Goal: Communication & Community: Ask a question

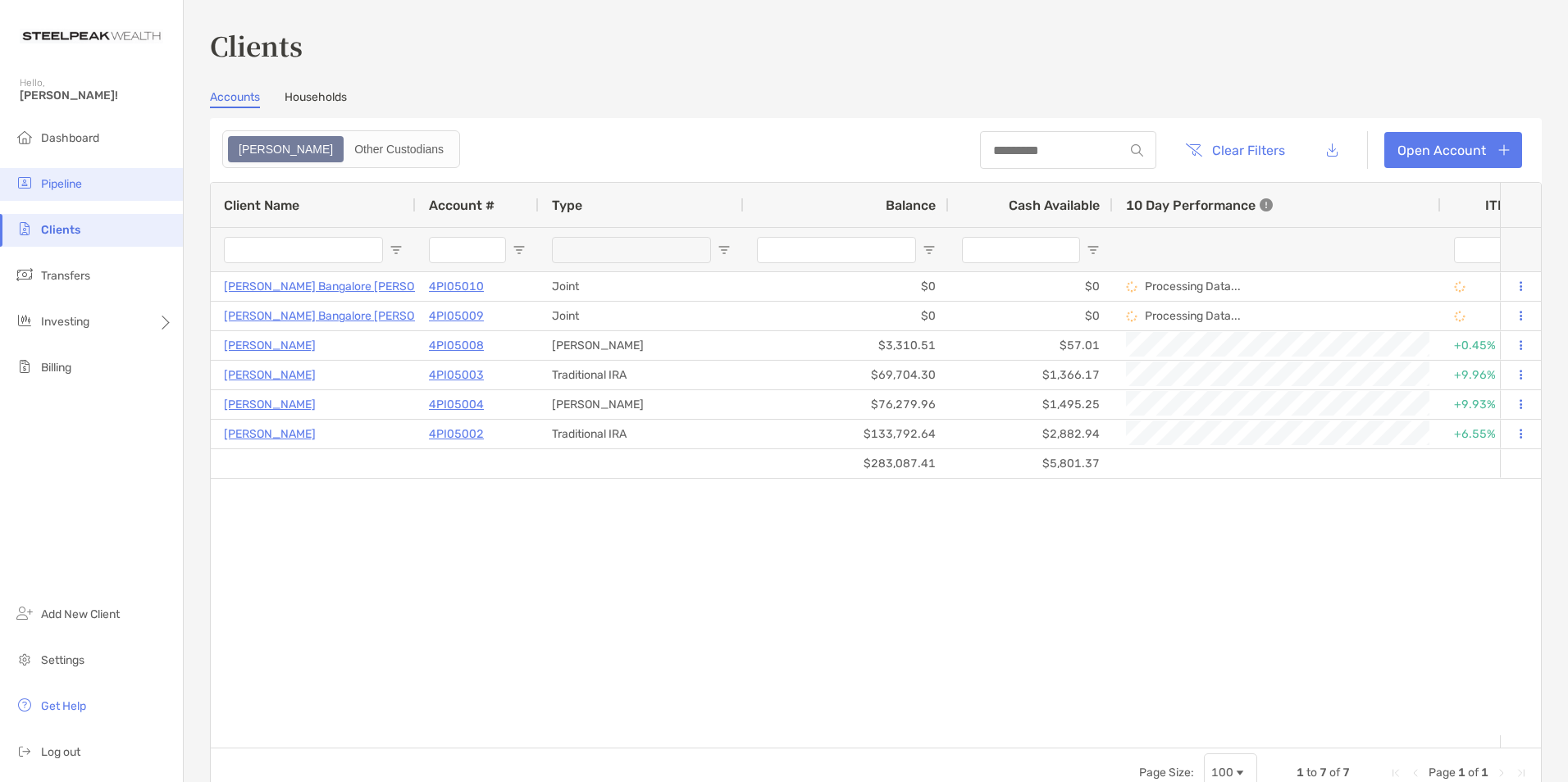
click at [66, 175] on li "Pipeline" at bounding box center [91, 185] width 183 height 33
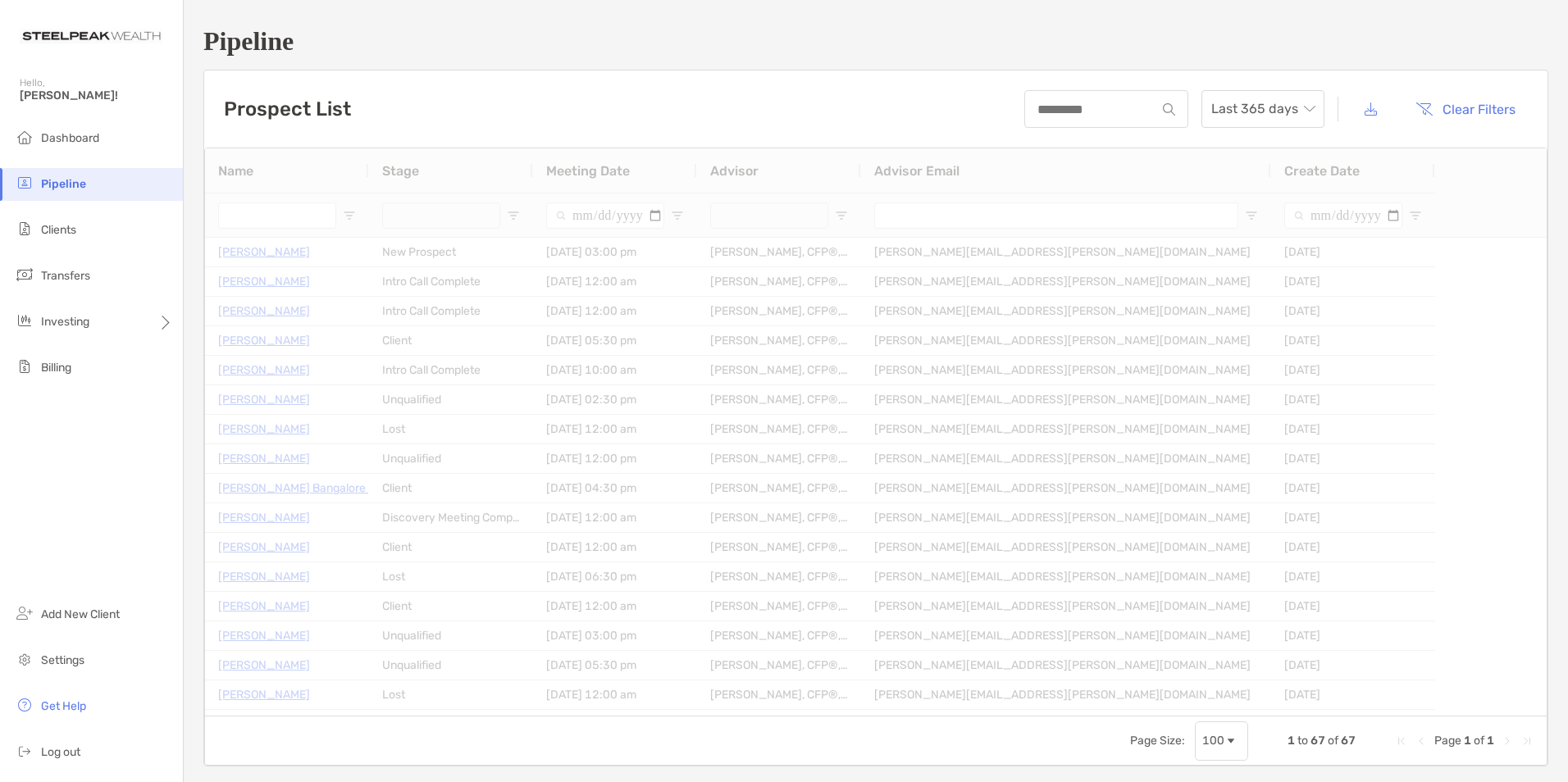
type input "**********"
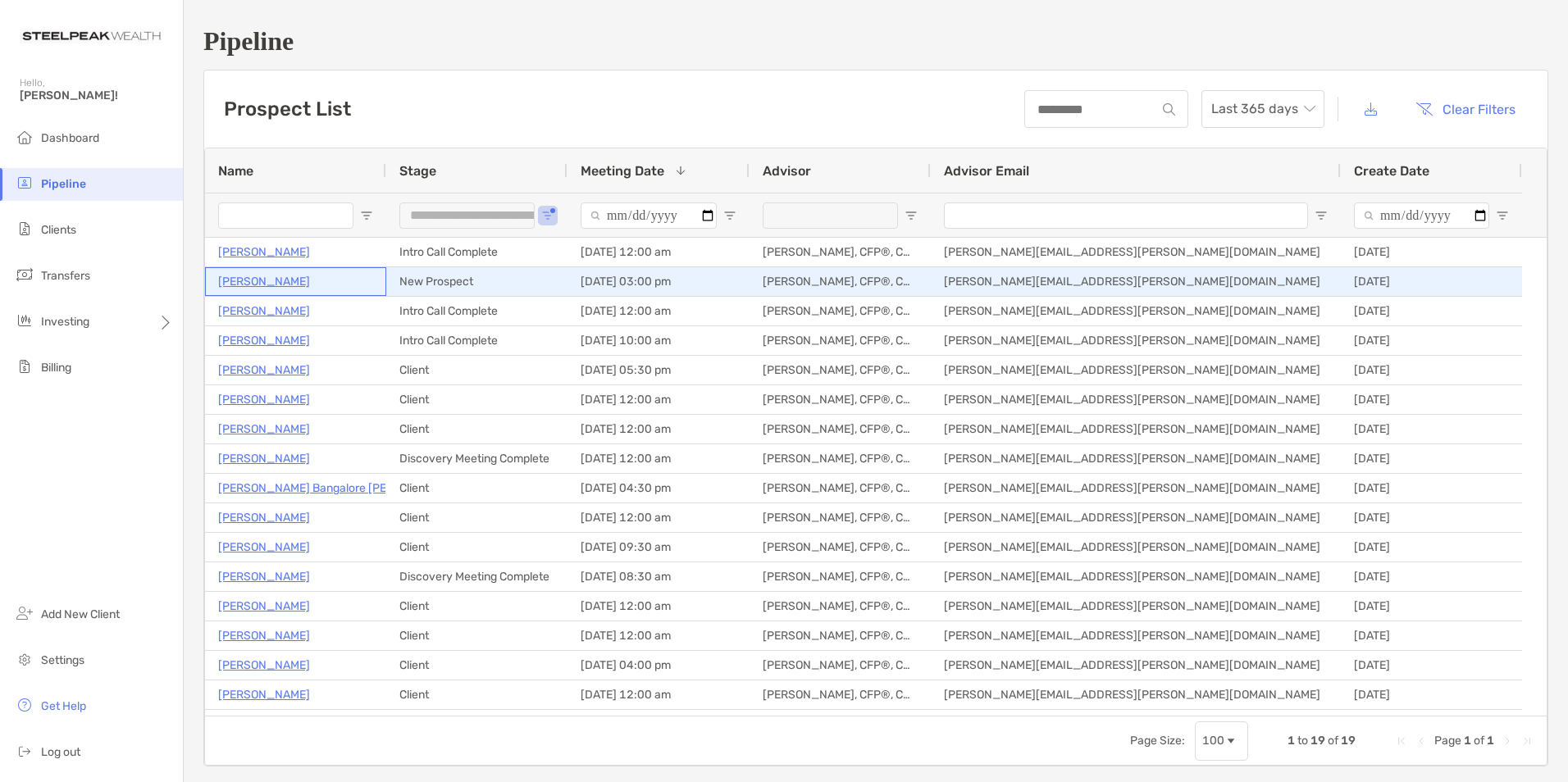
click at [268, 279] on p "Emily Sloan" at bounding box center [264, 281] width 91 height 20
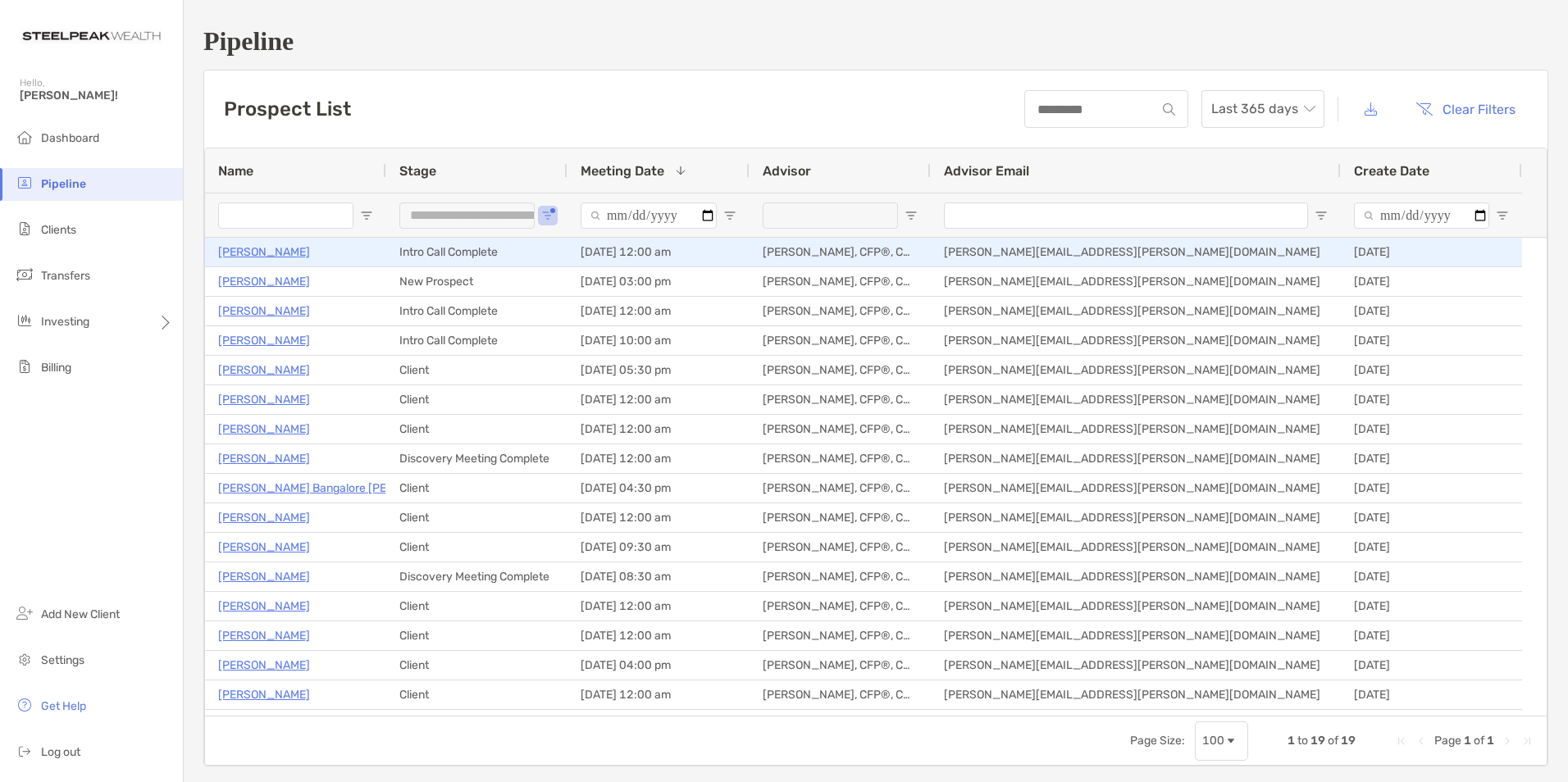
click at [232, 247] on p "[PERSON_NAME]" at bounding box center [264, 252] width 91 height 20
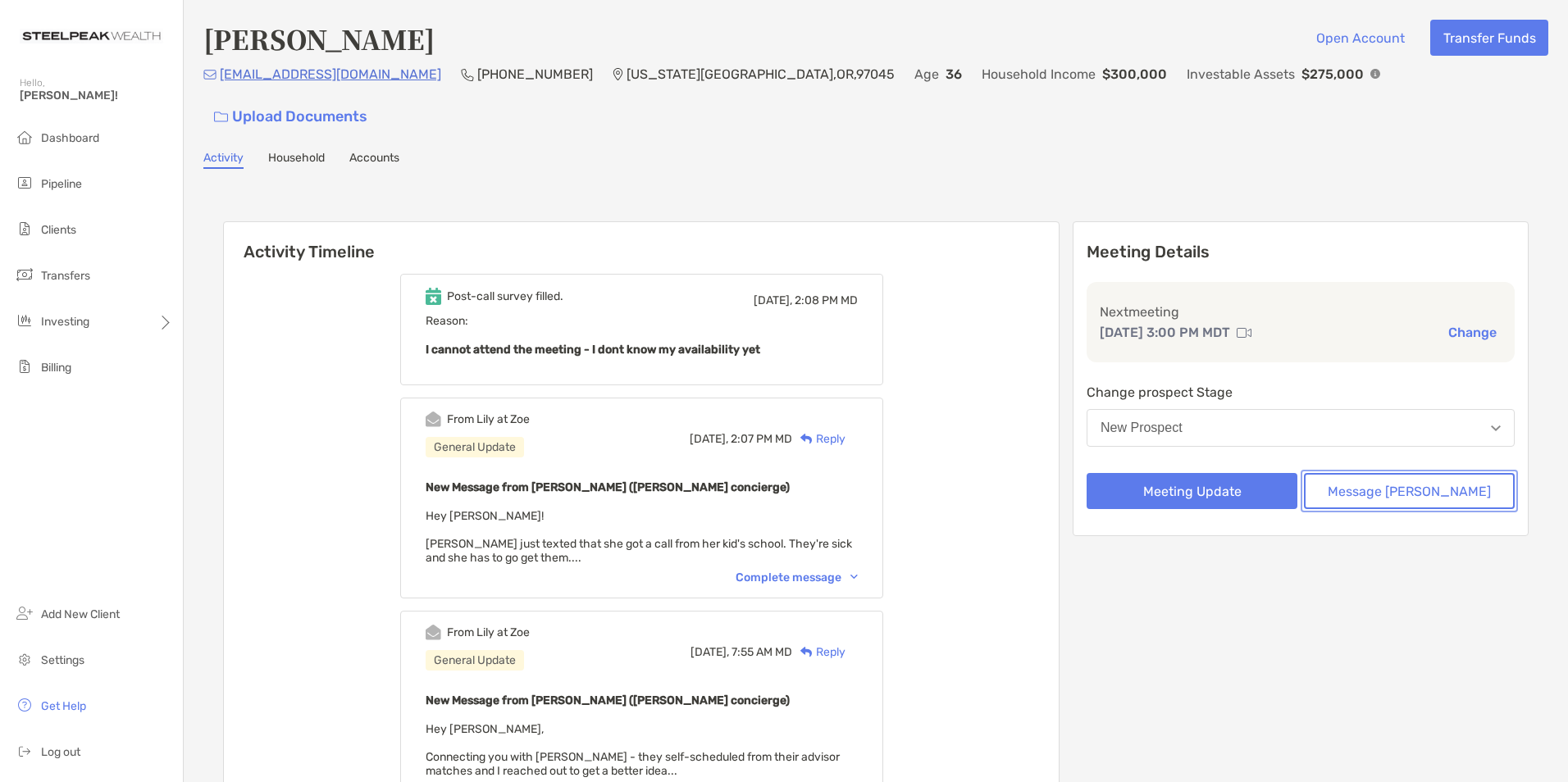
click at [1382, 473] on button "Message [PERSON_NAME]" at bounding box center [1408, 490] width 211 height 36
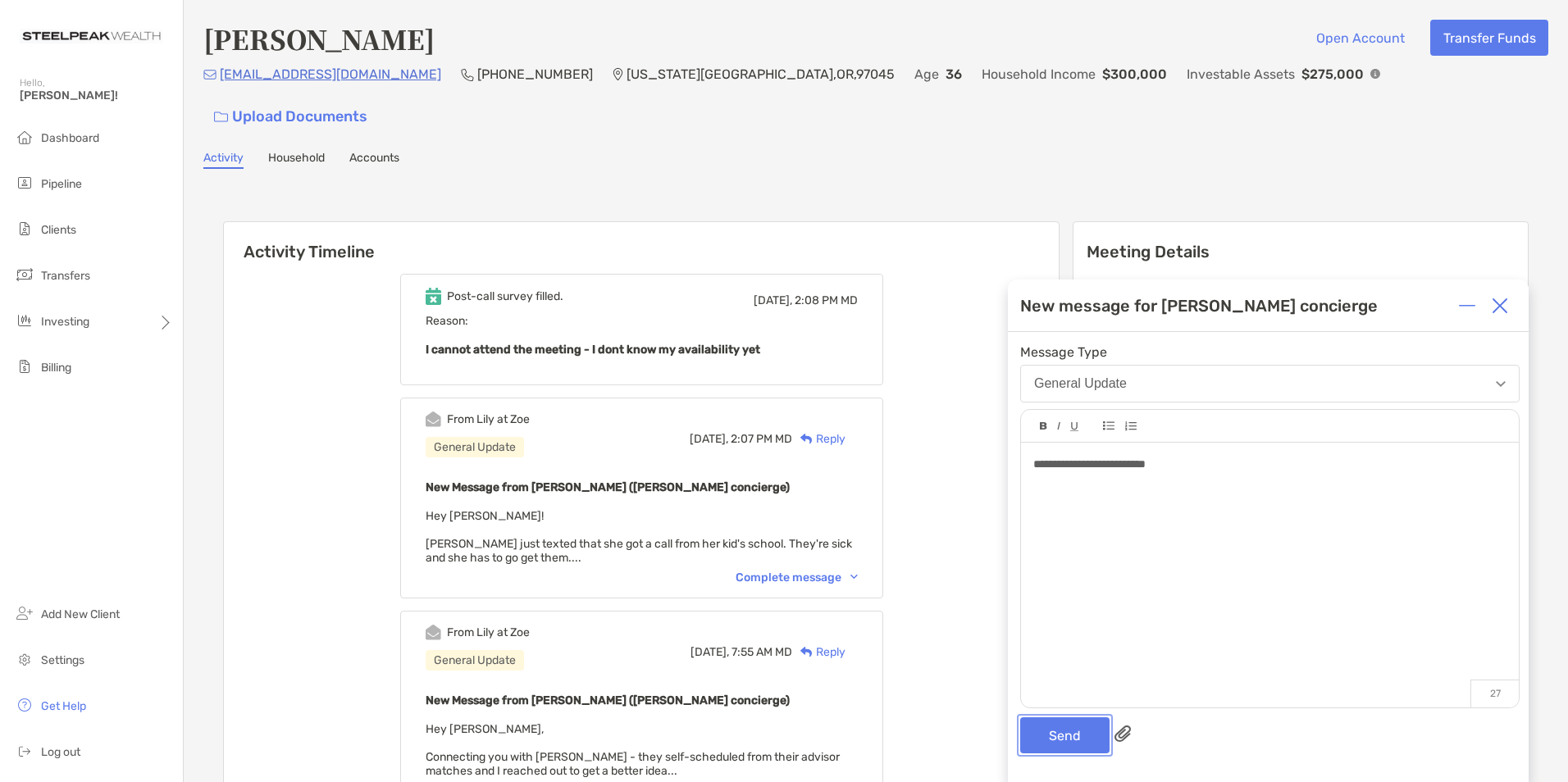
click at [1057, 721] on button "Send" at bounding box center [1065, 735] width 89 height 36
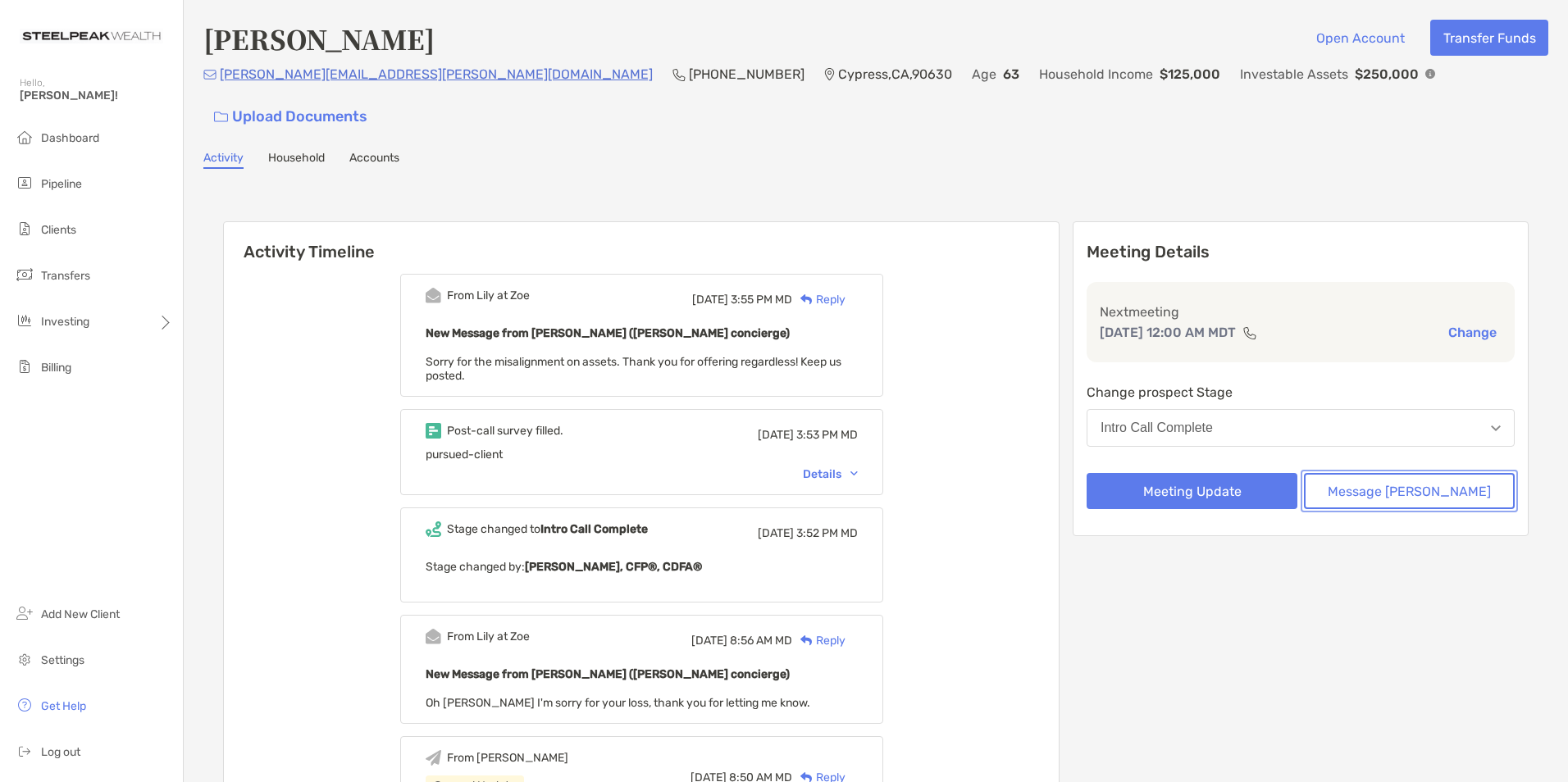
click at [1393, 473] on button "Message [PERSON_NAME]" at bounding box center [1408, 490] width 211 height 36
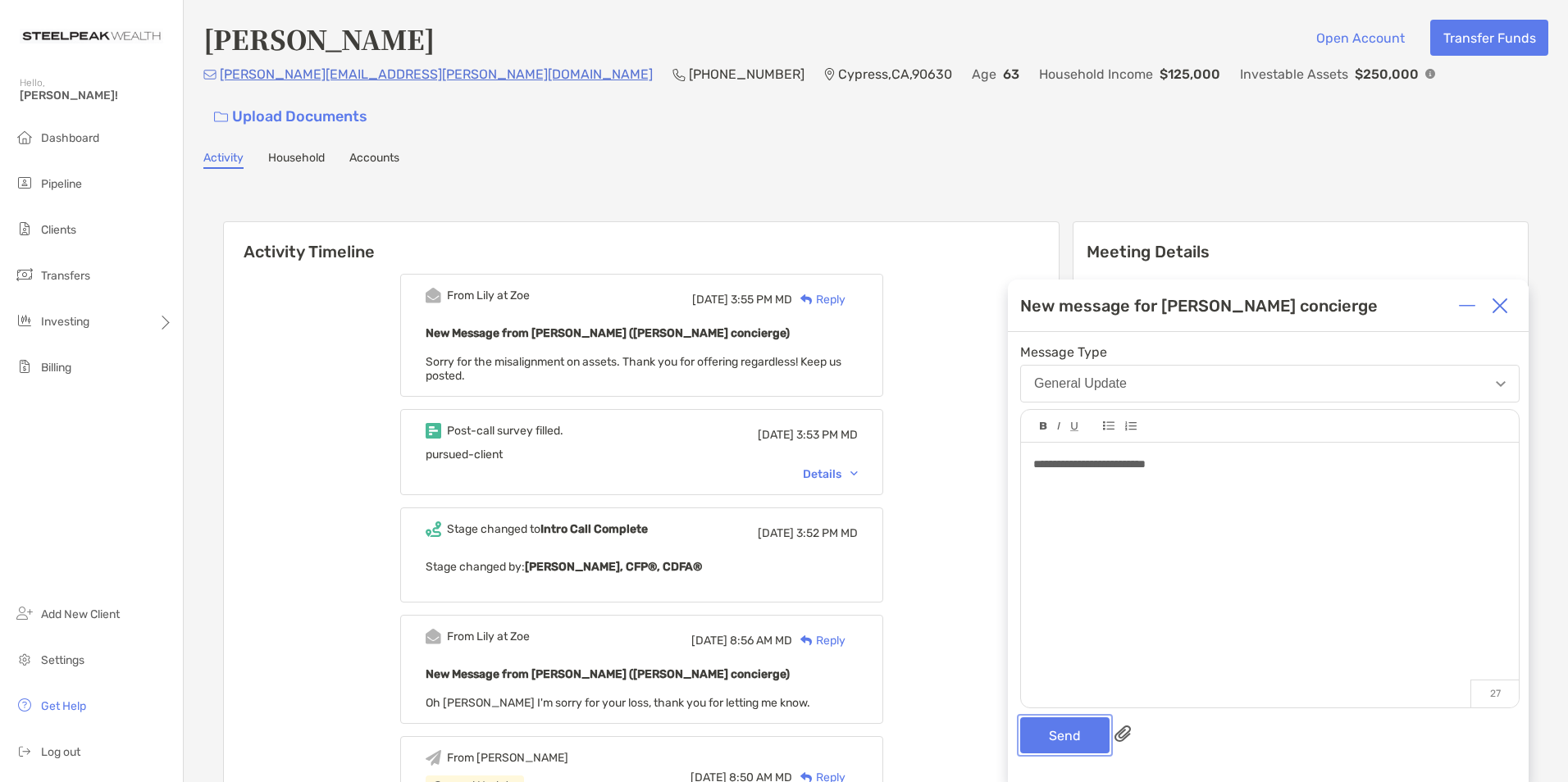
click at [1084, 738] on button "Send" at bounding box center [1065, 735] width 89 height 36
